Goal: Information Seeking & Learning: Compare options

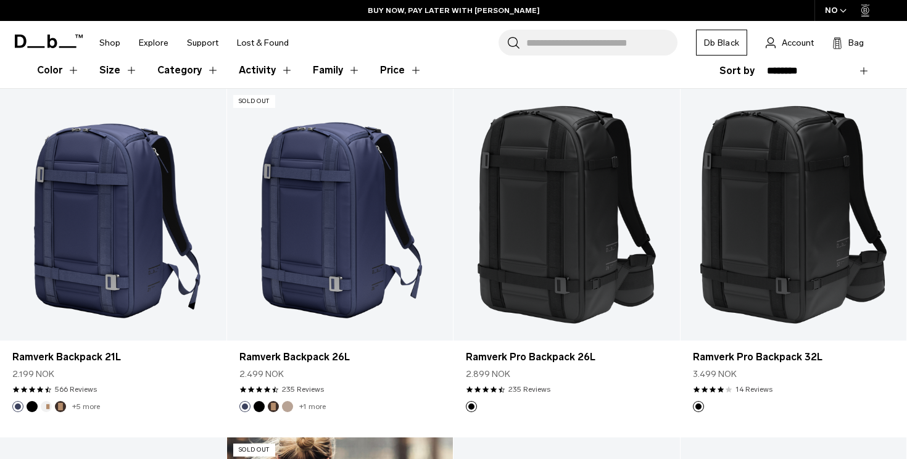
scroll to position [345, 0]
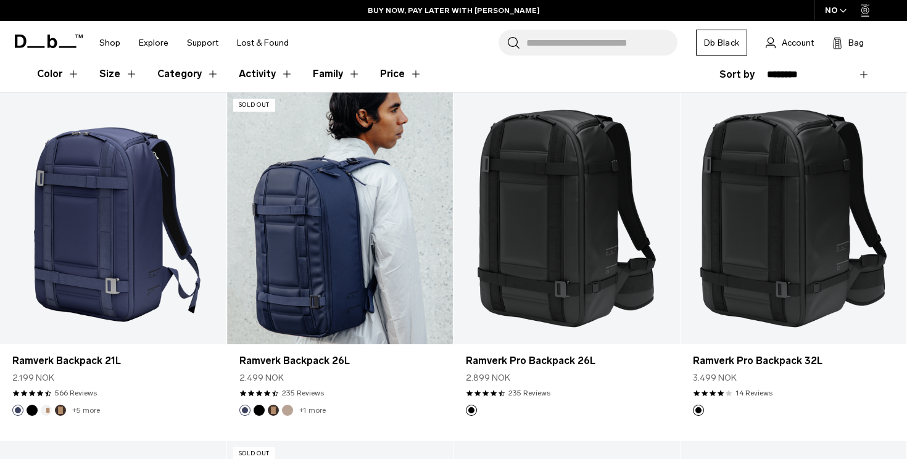
click at [255, 410] on button "Black Out" at bounding box center [259, 410] width 11 height 11
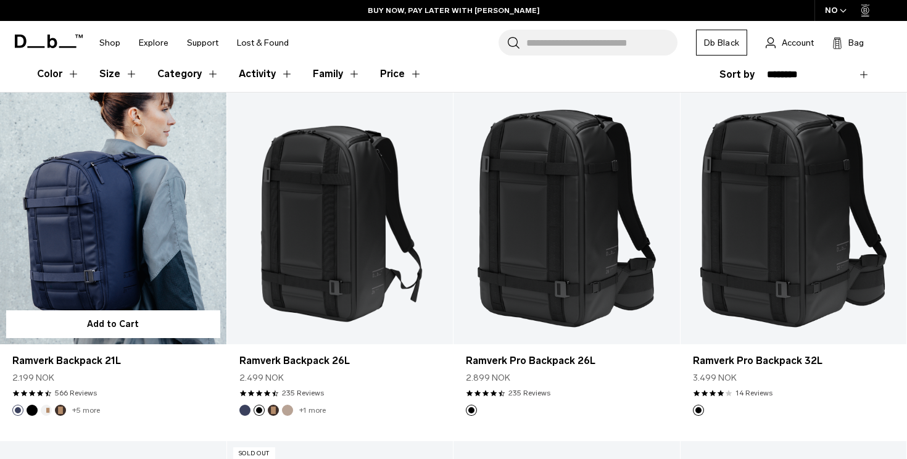
click at [176, 220] on link "Ramverk Backpack 21L" at bounding box center [113, 218] width 226 height 251
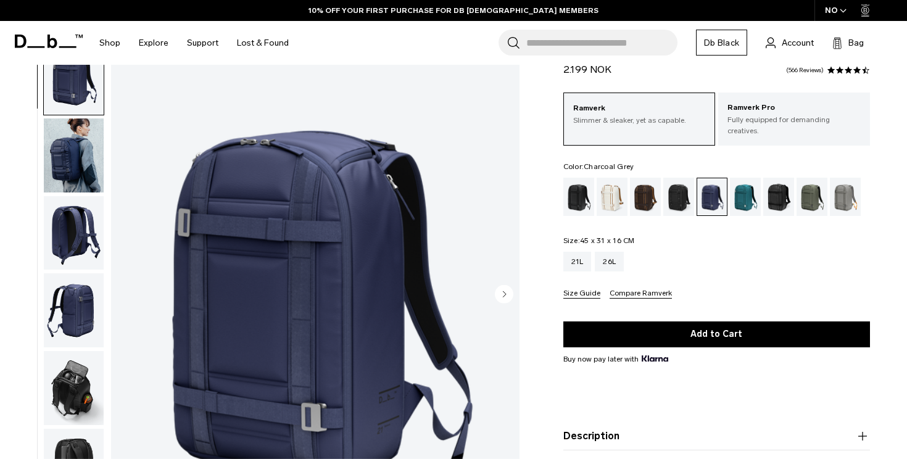
click at [678, 198] on div "Charcoal Grey" at bounding box center [678, 197] width 31 height 38
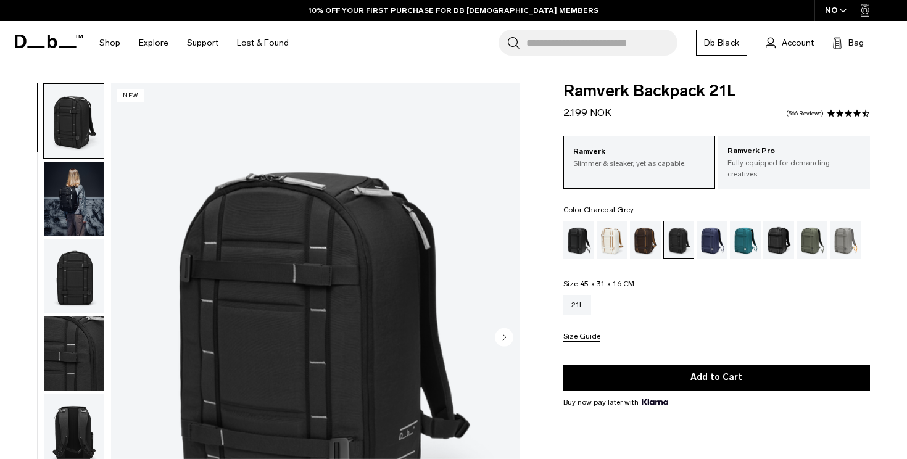
click at [81, 196] on img "button" at bounding box center [74, 199] width 60 height 74
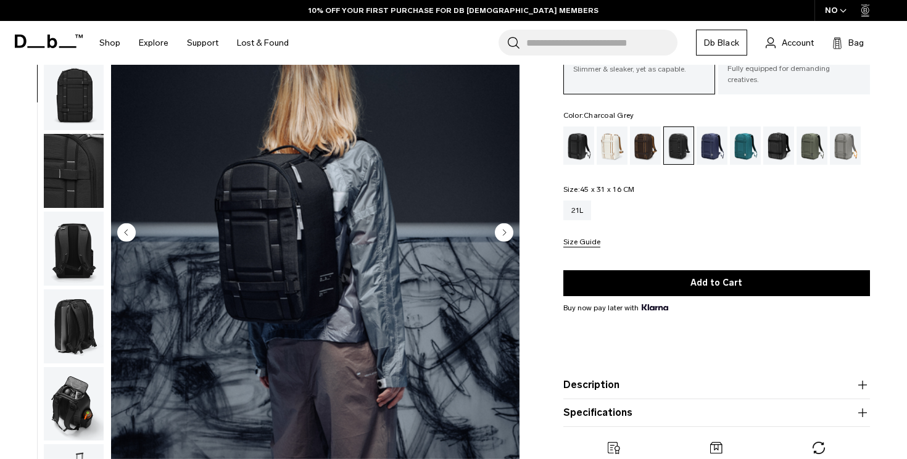
scroll to position [117, 0]
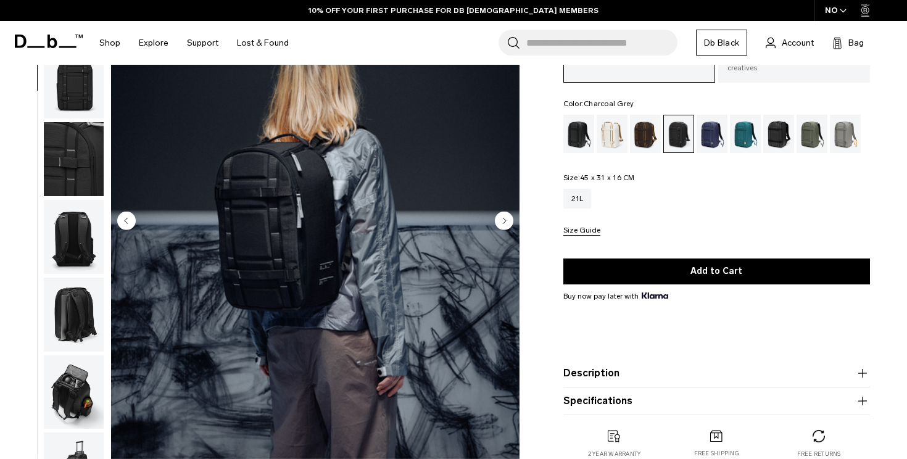
click at [504, 219] on icon "Next slide" at bounding box center [504, 221] width 3 height 6
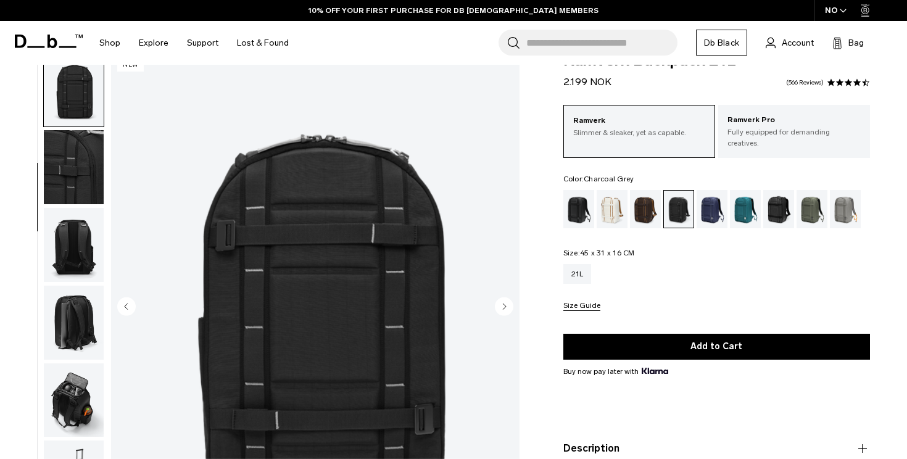
scroll to position [27, 0]
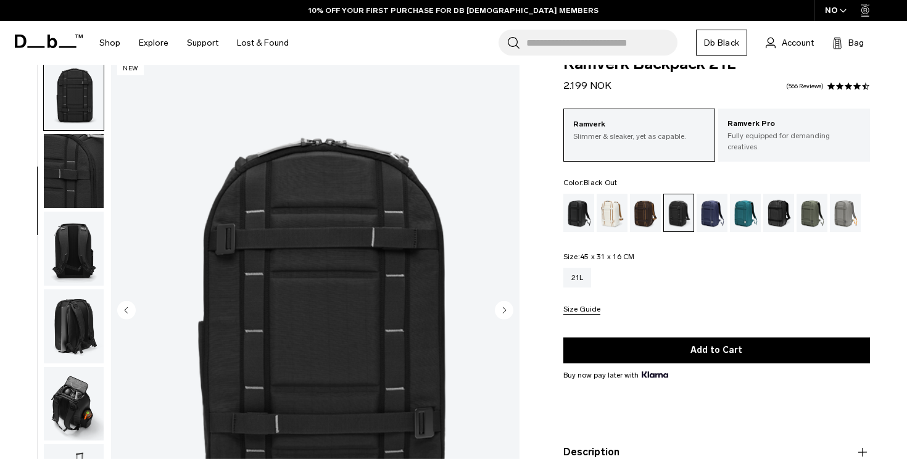
click at [572, 215] on div "Black Out" at bounding box center [578, 213] width 31 height 38
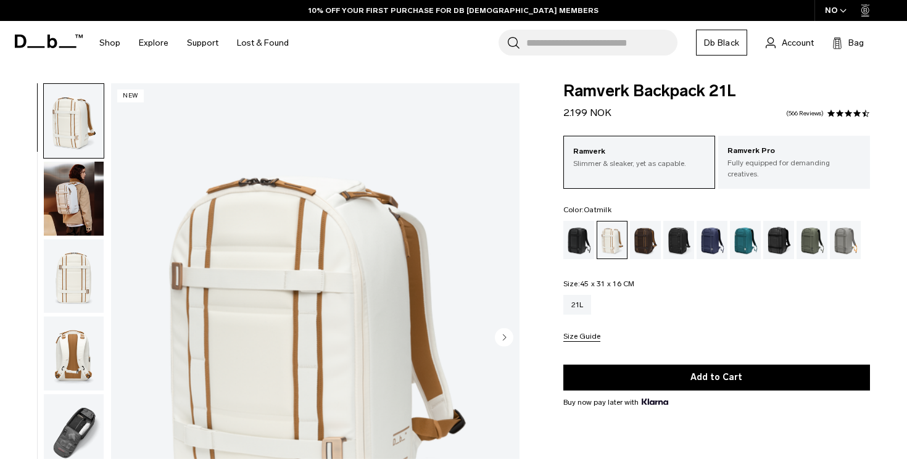
click at [644, 227] on div "Espresso" at bounding box center [645, 240] width 31 height 38
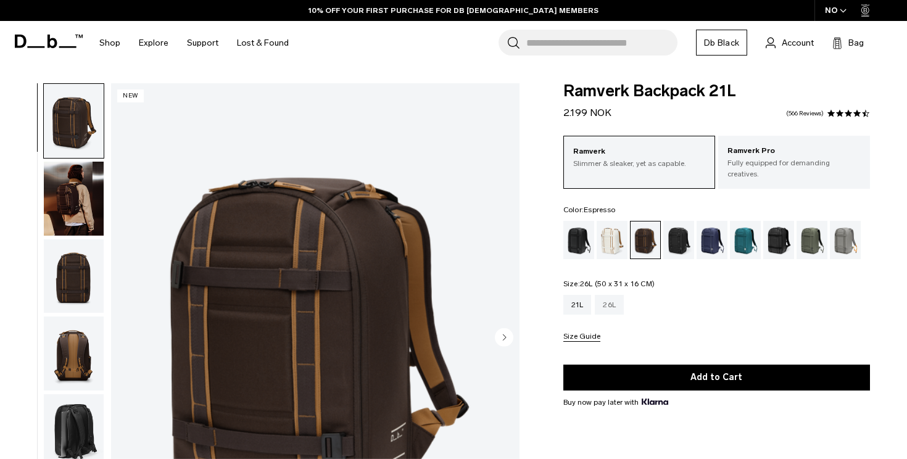
click at [613, 295] on div "26L" at bounding box center [609, 305] width 29 height 20
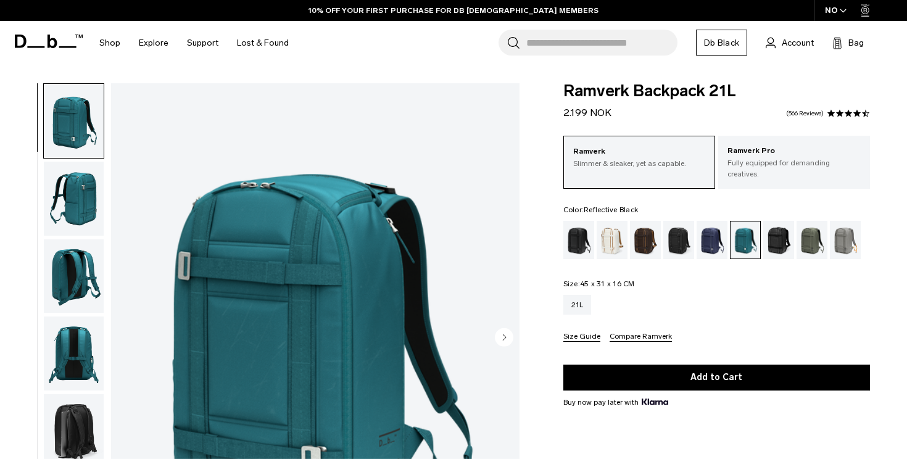
click at [779, 228] on div "Reflective Black" at bounding box center [778, 240] width 31 height 38
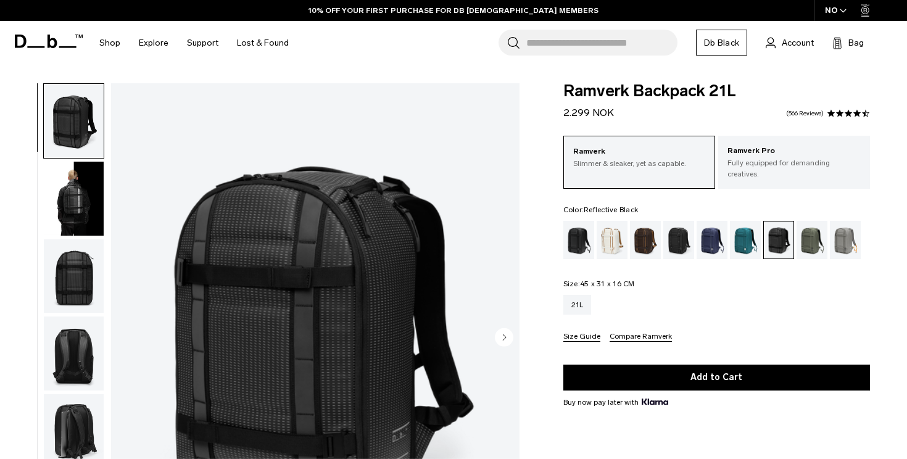
click at [66, 204] on img "button" at bounding box center [74, 199] width 60 height 74
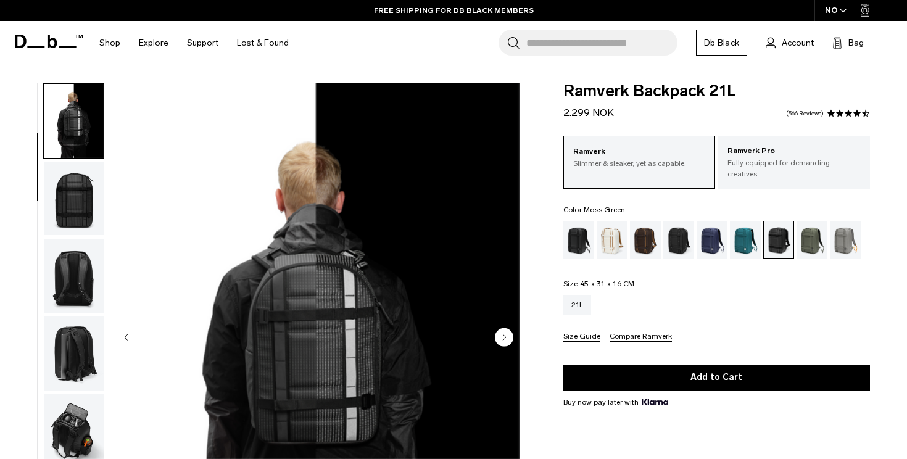
click at [813, 228] on div "Moss Green" at bounding box center [812, 240] width 31 height 38
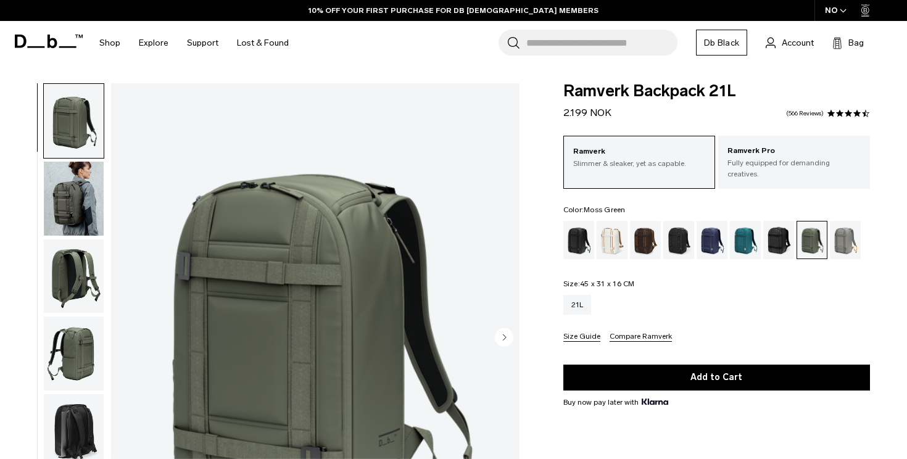
click at [60, 193] on img "button" at bounding box center [74, 199] width 60 height 74
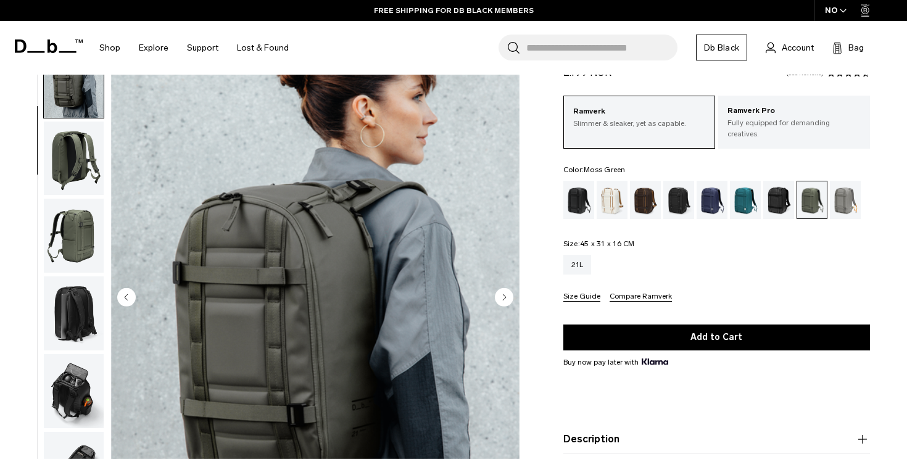
scroll to position [39, 0]
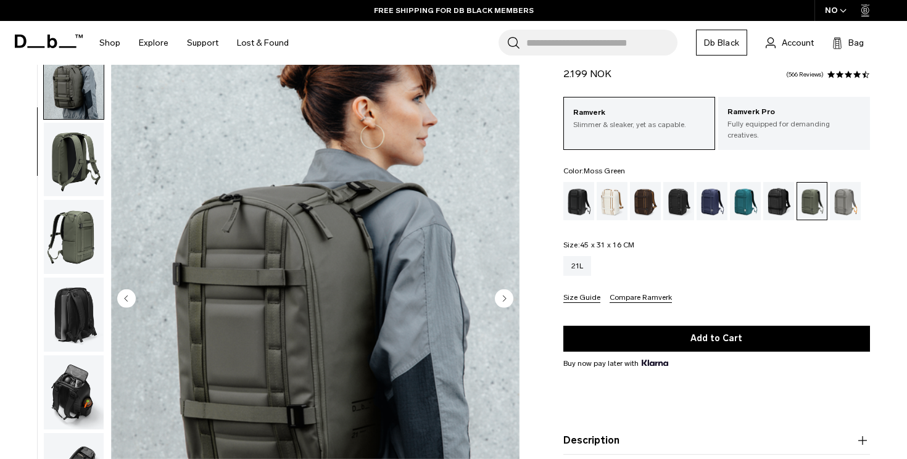
click at [93, 241] on img "button" at bounding box center [74, 237] width 60 height 74
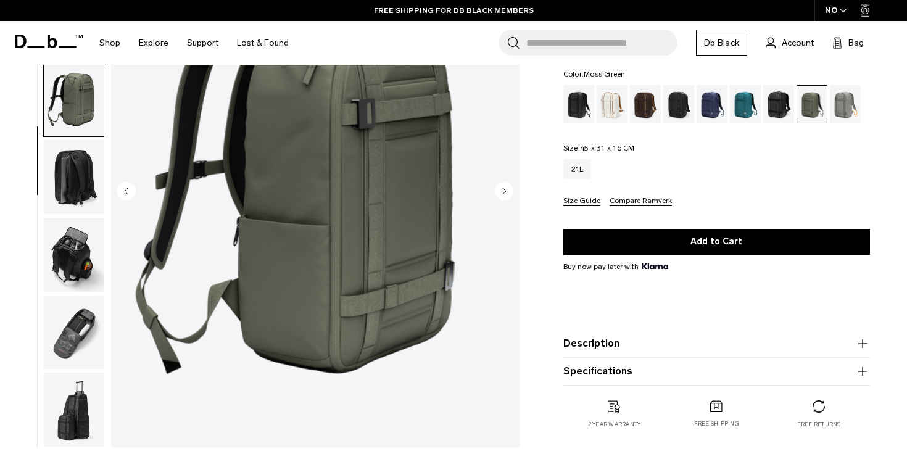
scroll to position [159, 0]
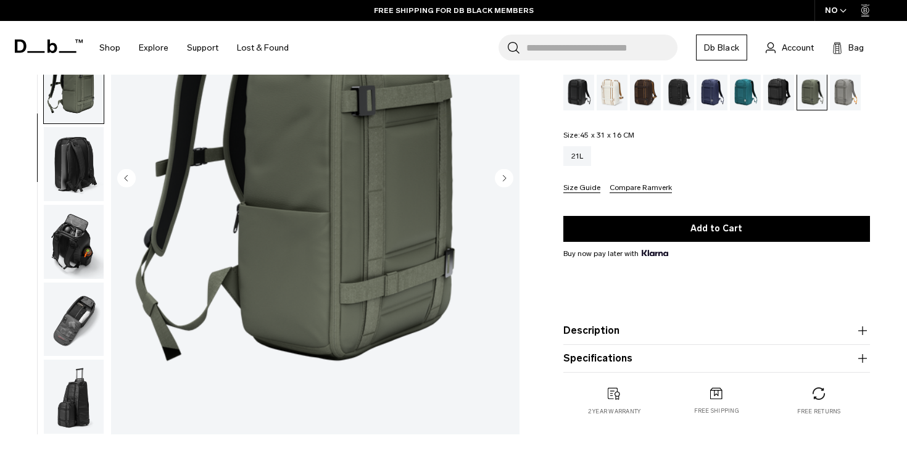
click at [65, 264] on img "button" at bounding box center [74, 242] width 60 height 74
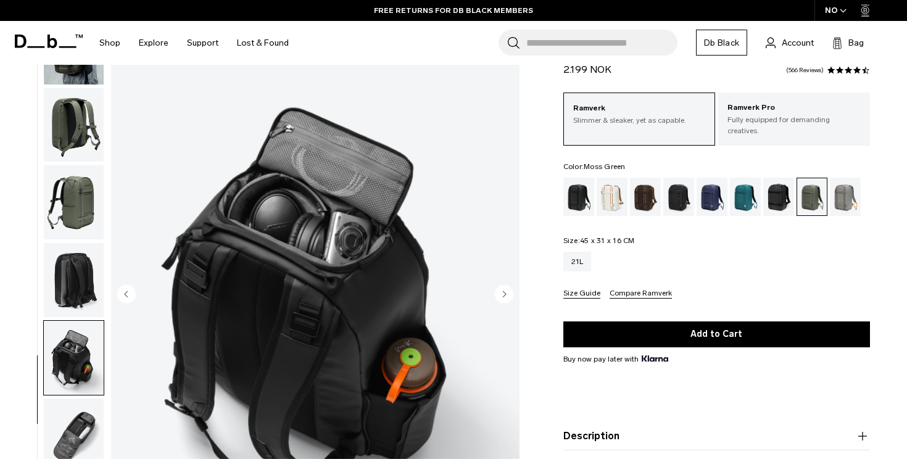
scroll to position [0, 0]
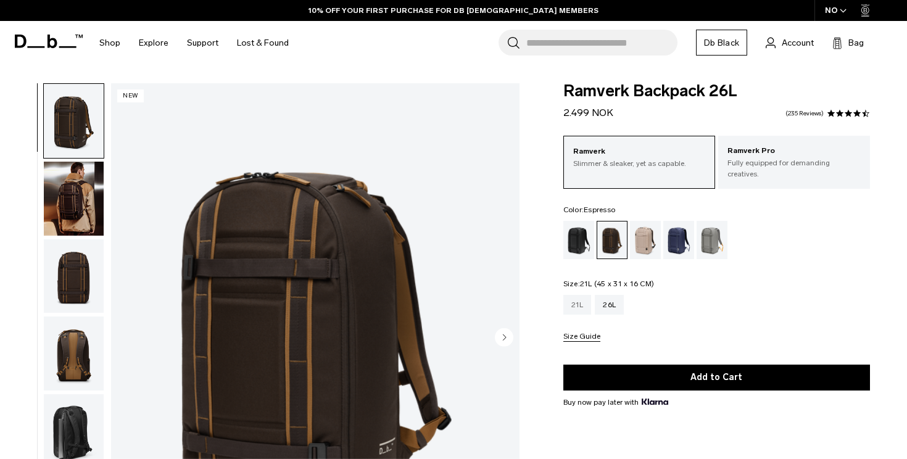
click at [575, 297] on div "21L" at bounding box center [577, 305] width 28 height 20
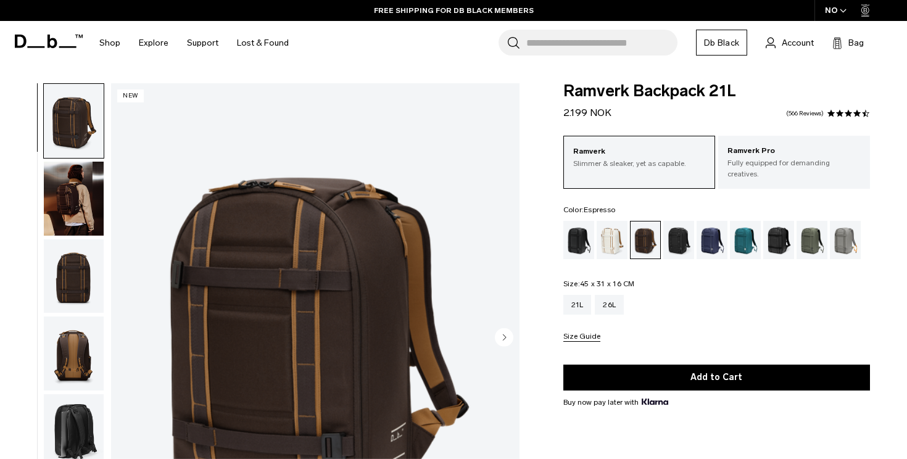
click at [666, 300] on div "21L 26L" at bounding box center [716, 305] width 307 height 20
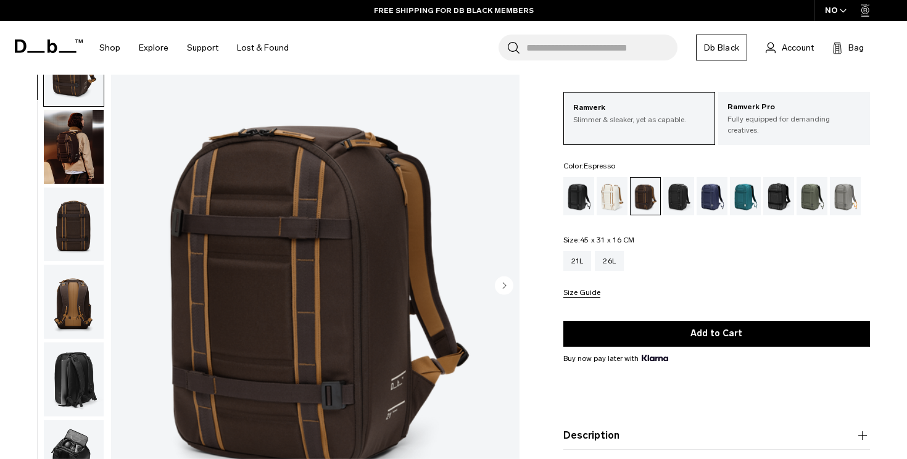
scroll to position [43, 0]
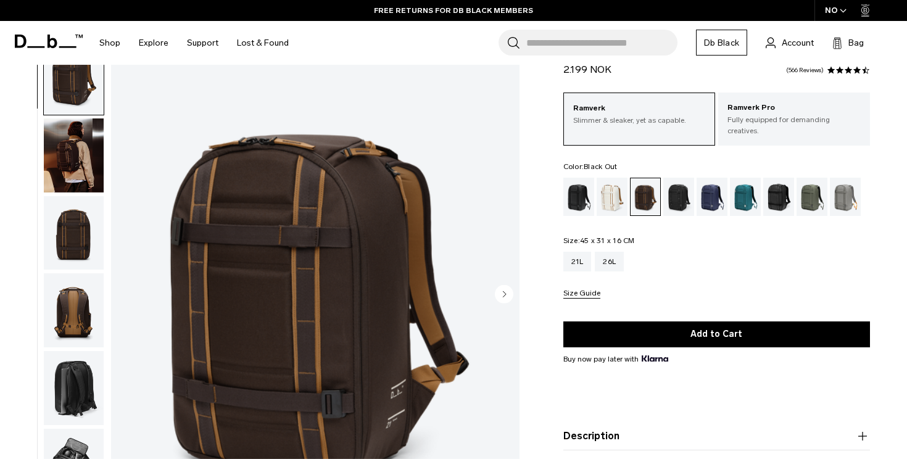
click at [573, 178] on div "Black Out" at bounding box center [578, 197] width 31 height 38
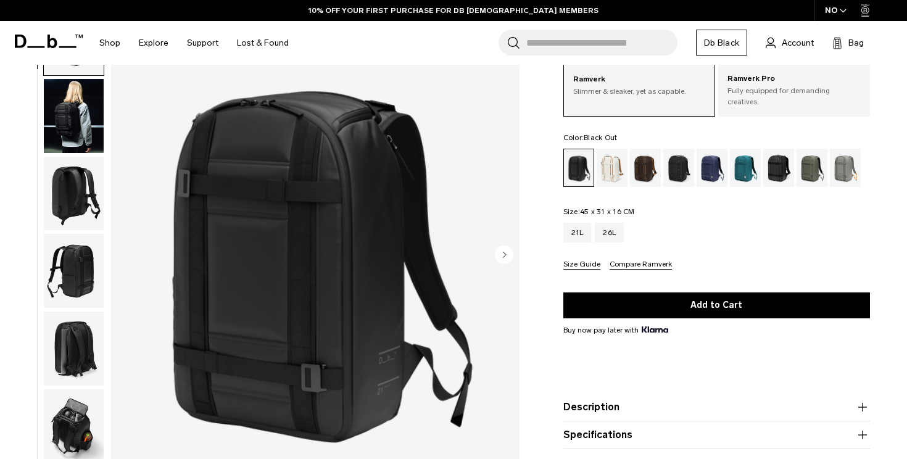
scroll to position [83, 0]
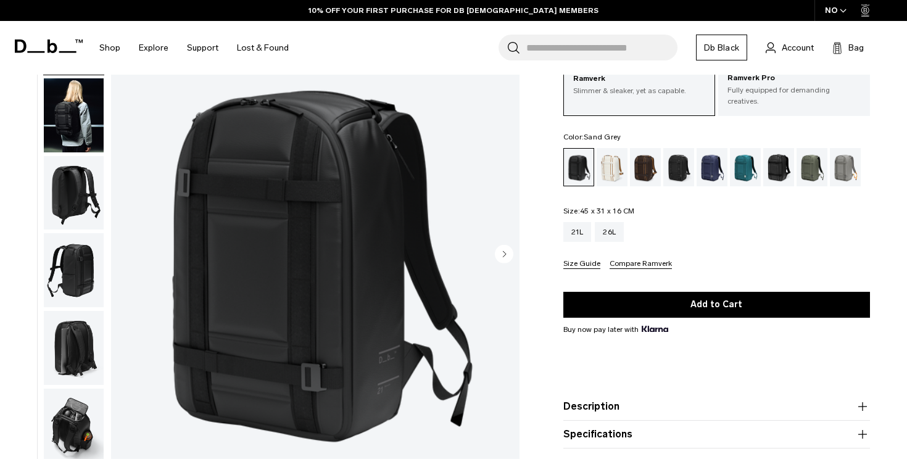
click at [851, 173] on div "Sand Grey" at bounding box center [845, 167] width 31 height 38
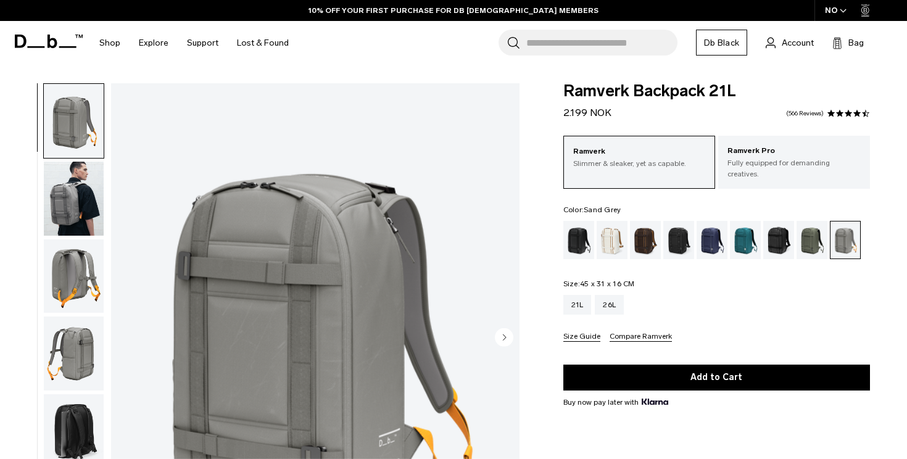
click at [73, 170] on img "button" at bounding box center [74, 199] width 60 height 74
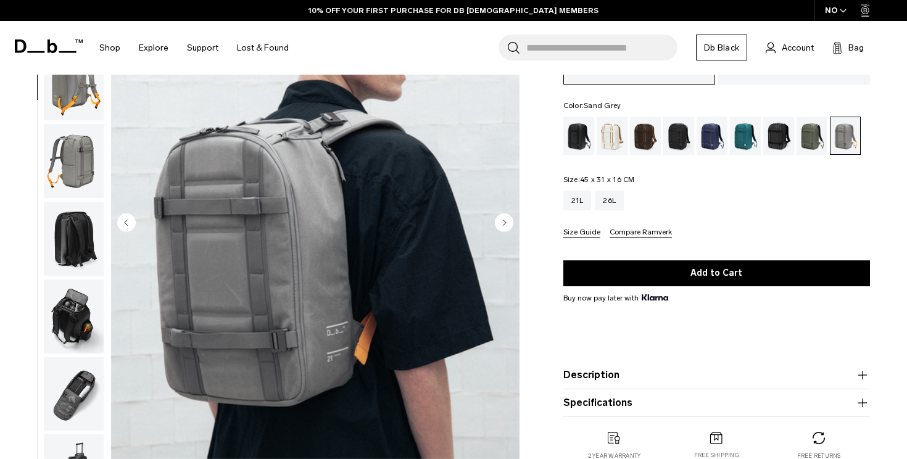
scroll to position [112, 0]
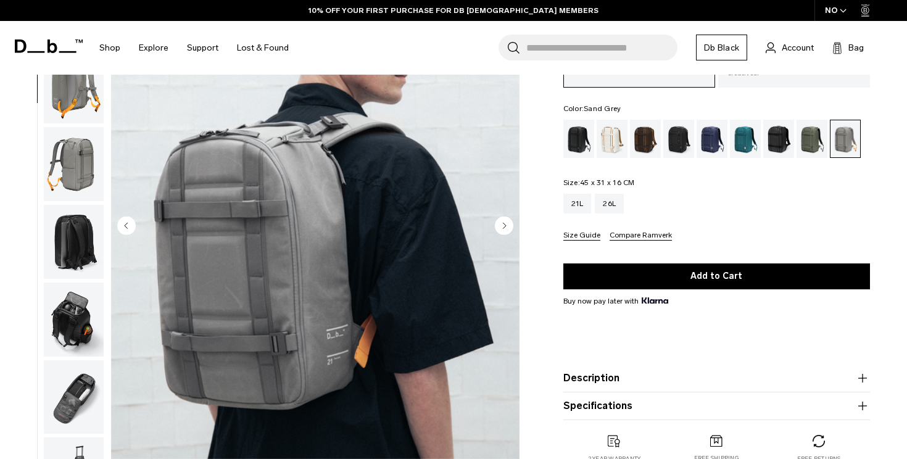
click at [77, 160] on img "button" at bounding box center [74, 164] width 60 height 74
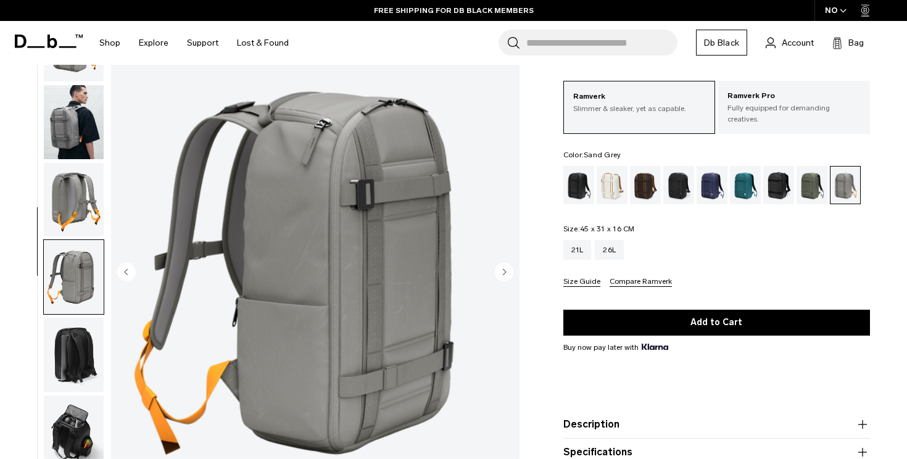
scroll to position [77, 0]
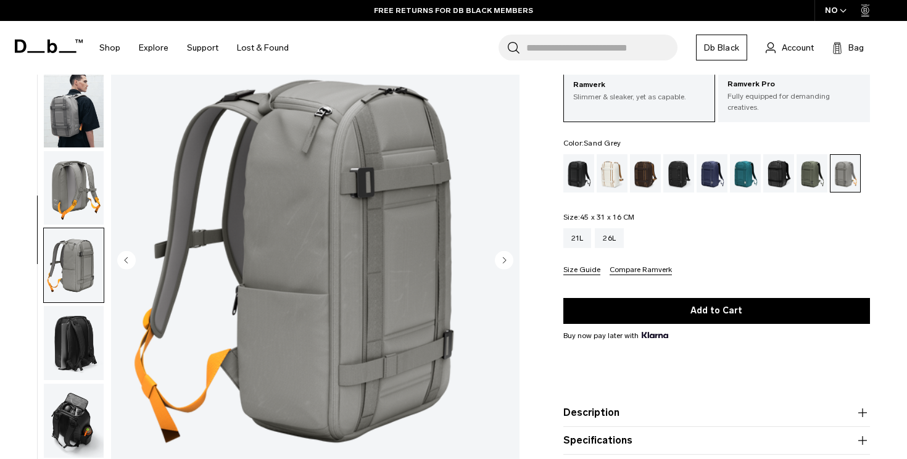
click at [668, 226] on fieldset "Size: 45 x 31 x 16 CM Out of stock 21L 26L Size Guide Compare Ramverk" at bounding box center [716, 244] width 307 height 62
click at [631, 272] on button "Compare Ramverk" at bounding box center [641, 270] width 62 height 9
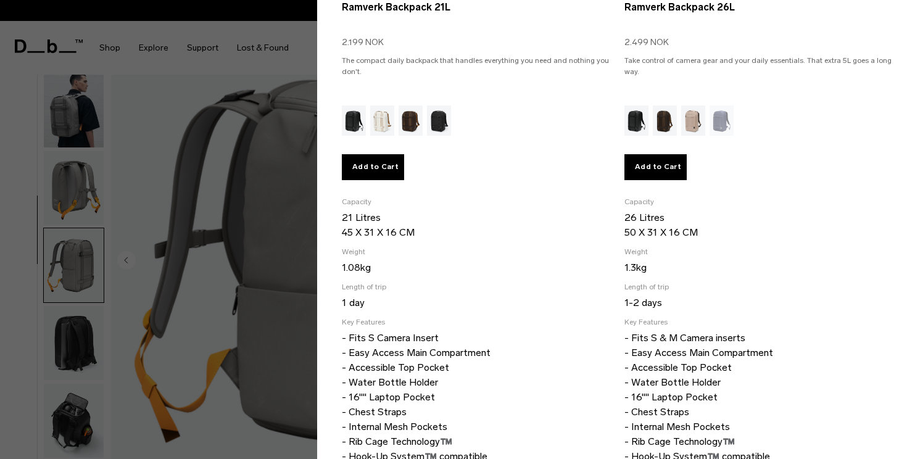
scroll to position [465, 0]
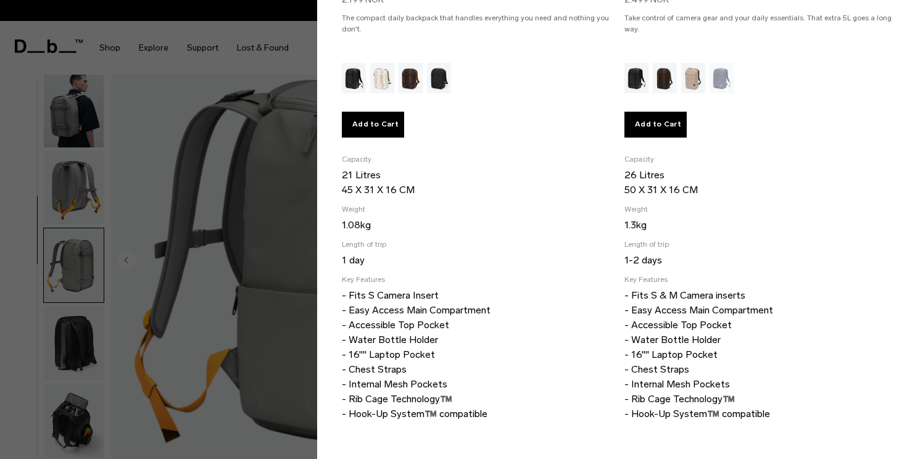
click at [449, 315] on p "- Fits S Camera Insert - Easy Access Main Compartment - Accessible Top Pocket -…" at bounding box center [477, 354] width 270 height 133
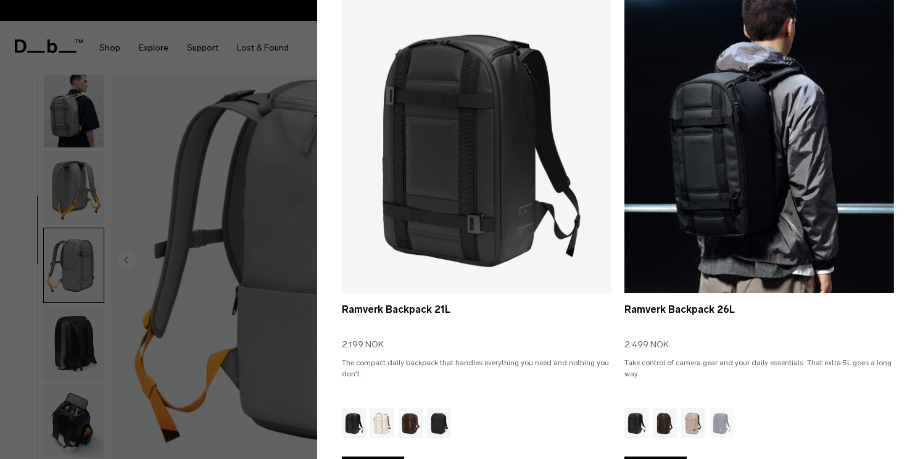
scroll to position [0, 0]
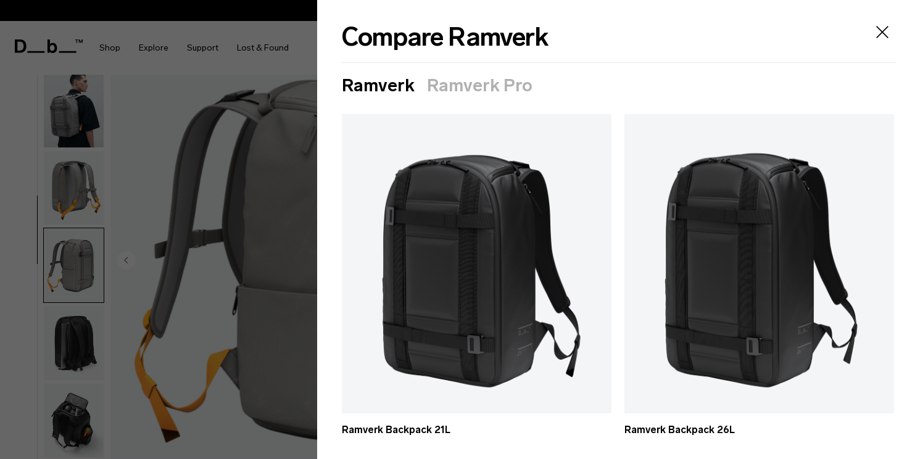
click at [885, 36] on icon "Close" at bounding box center [882, 32] width 12 height 12
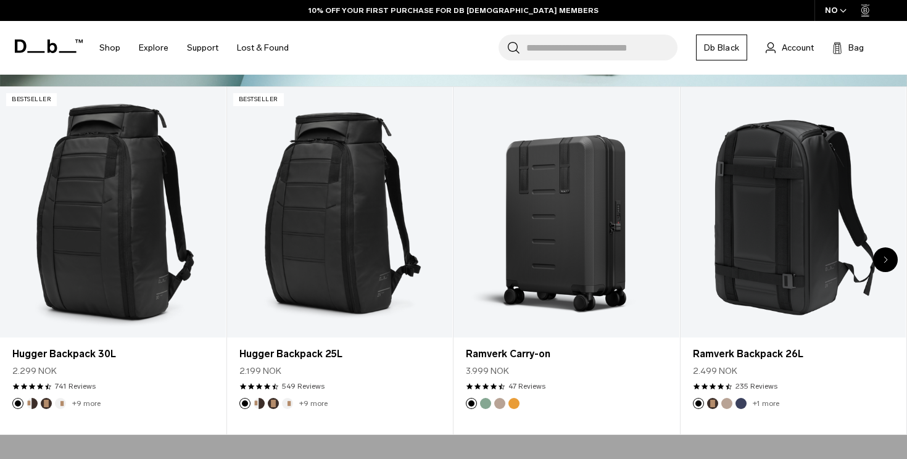
scroll to position [454, 0]
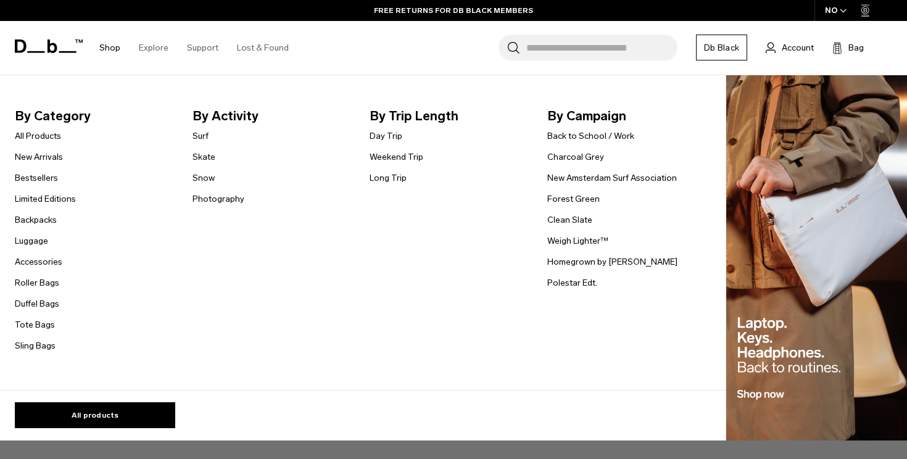
click at [112, 55] on link "Shop" at bounding box center [109, 48] width 21 height 44
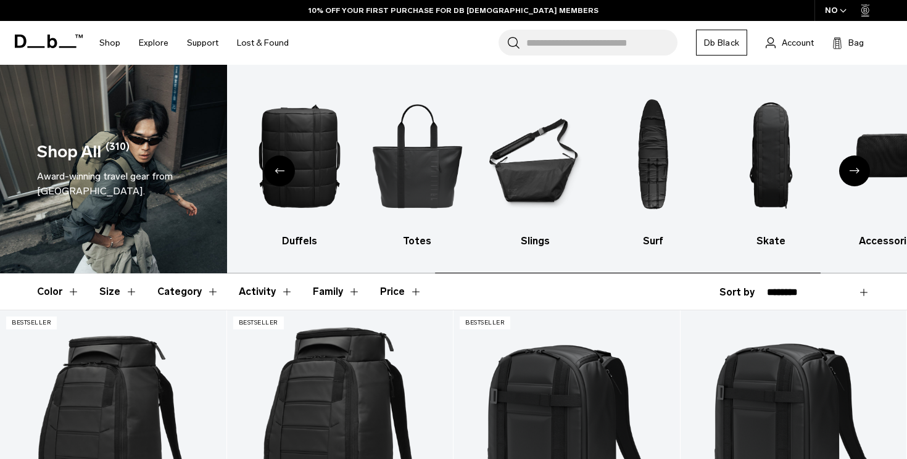
click at [286, 180] on div "Previous slide" at bounding box center [279, 170] width 31 height 31
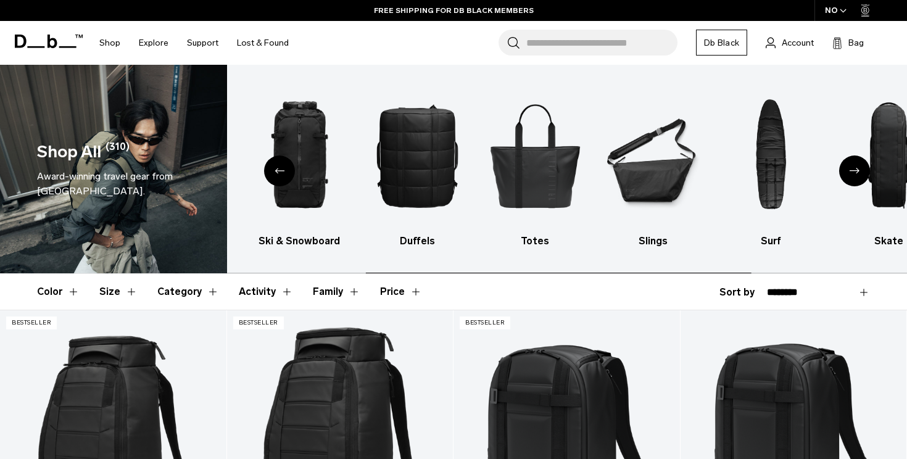
click at [286, 180] on div "Previous slide" at bounding box center [279, 170] width 31 height 31
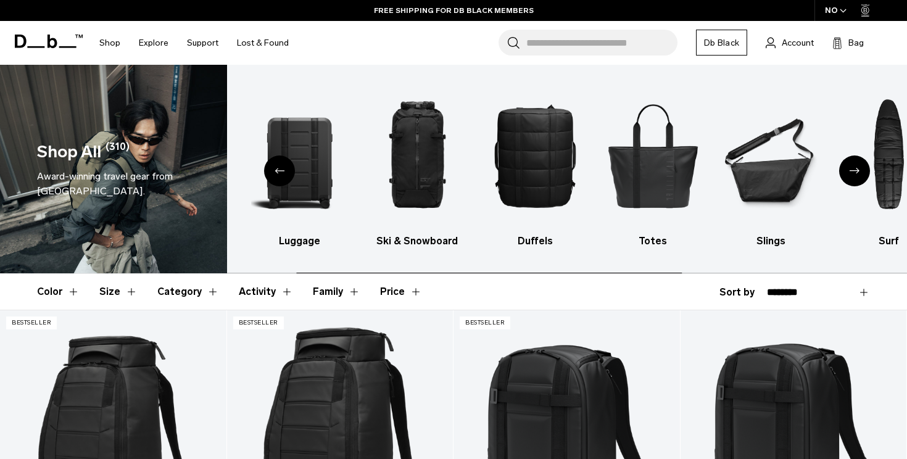
click at [286, 180] on div "Previous slide" at bounding box center [279, 170] width 31 height 31
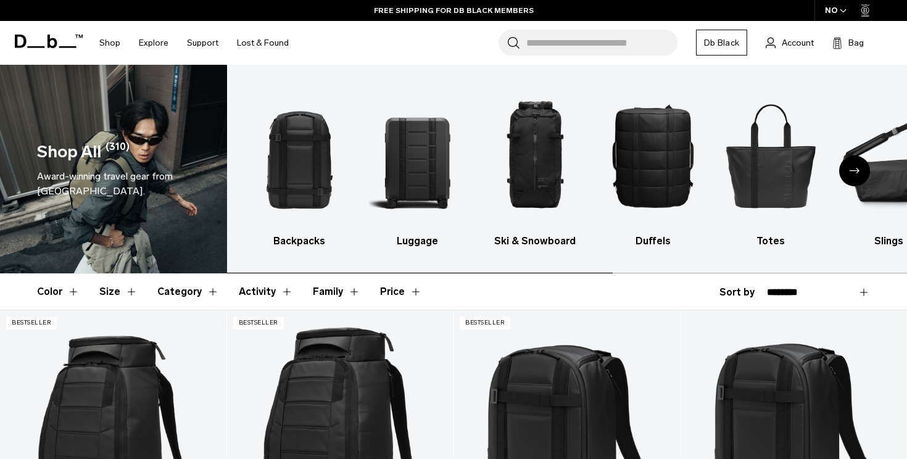
click at [286, 180] on img "1 / 10" at bounding box center [300, 155] width 96 height 144
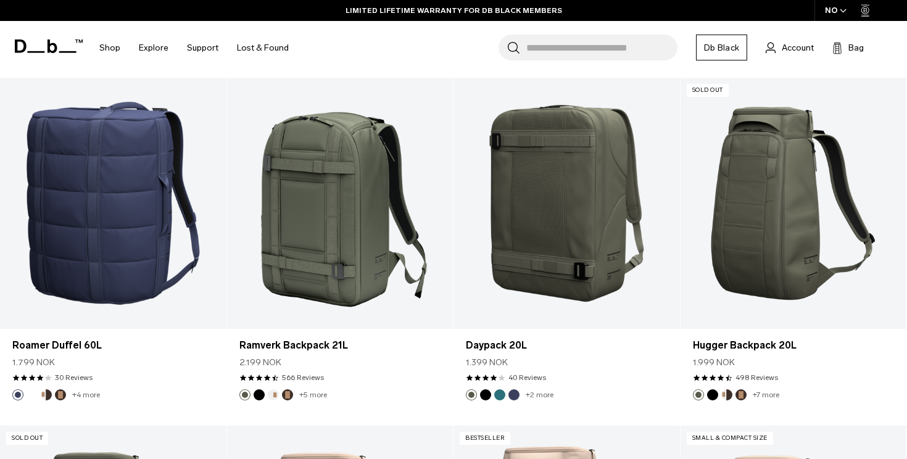
scroll to position [2676, 0]
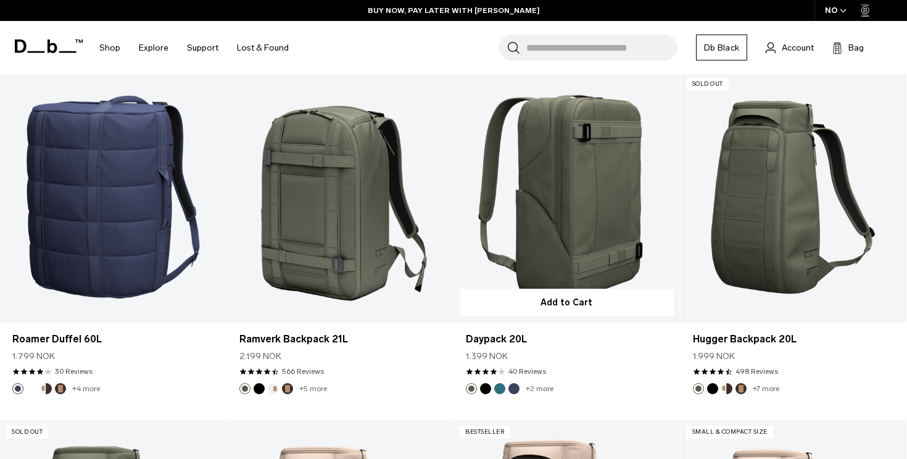
click at [487, 388] on button "Black Out" at bounding box center [485, 388] width 11 height 11
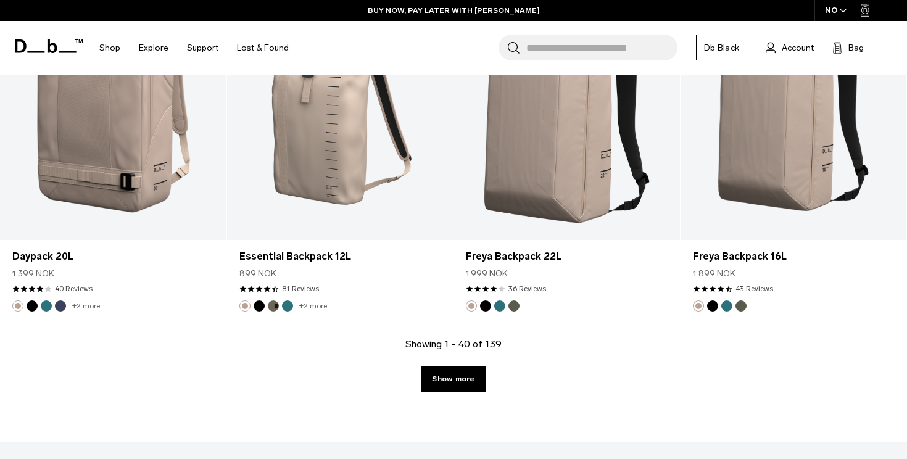
scroll to position [3463, 0]
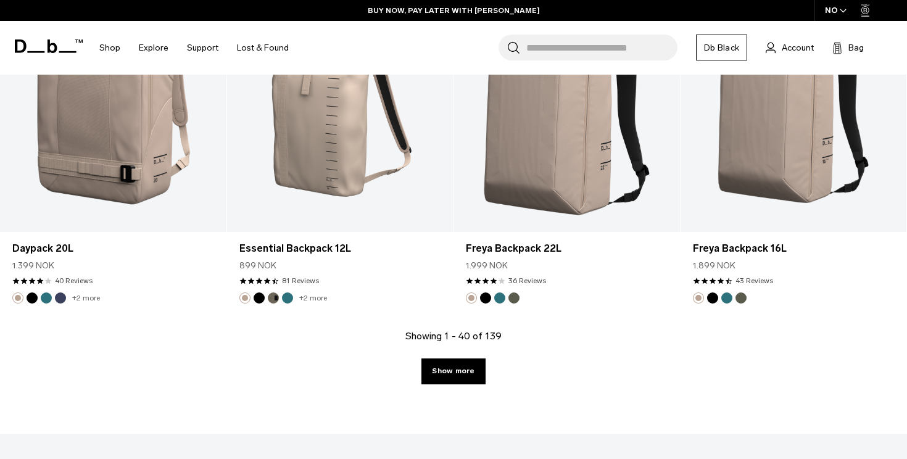
click at [449, 377] on link "Show more" at bounding box center [453, 371] width 64 height 26
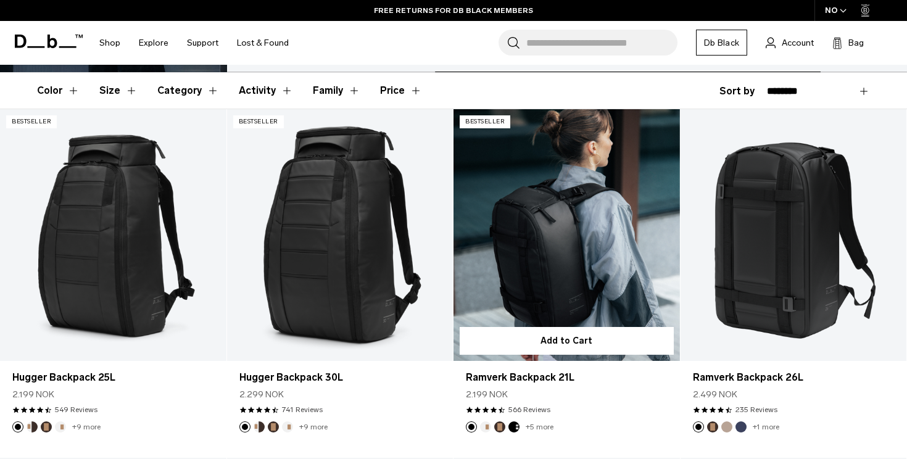
scroll to position [236, 0]
